Goal: Task Accomplishment & Management: Manage account settings

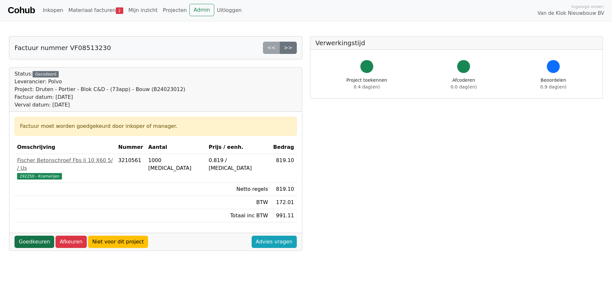
click at [30, 236] on link "Goedkeuren" at bounding box center [35, 242] width 40 height 12
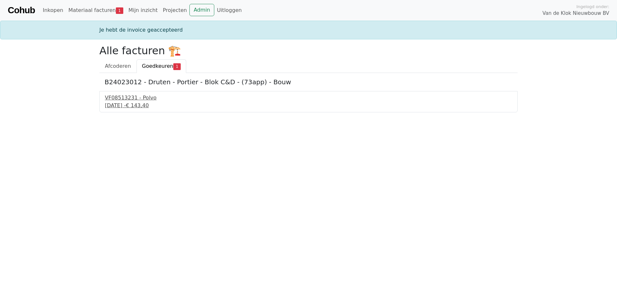
click at [139, 97] on div "VF08513231 - Polvo" at bounding box center [308, 98] width 407 height 8
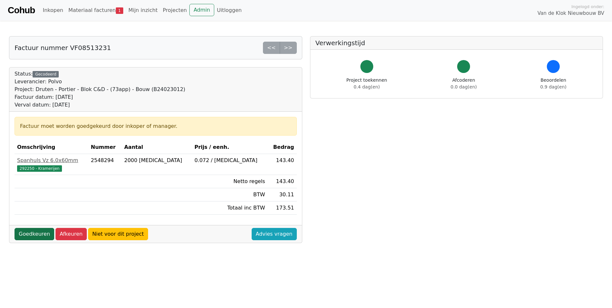
click at [33, 235] on link "Goedkeuren" at bounding box center [35, 234] width 40 height 12
